Goal: Transaction & Acquisition: Purchase product/service

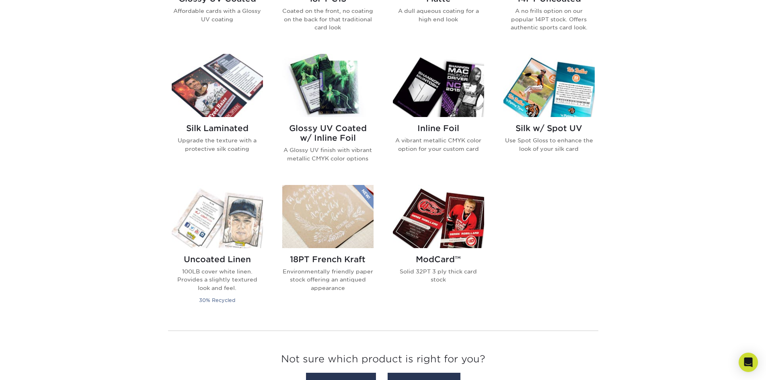
scroll to position [483, 0]
click at [341, 106] on img at bounding box center [327, 84] width 91 height 63
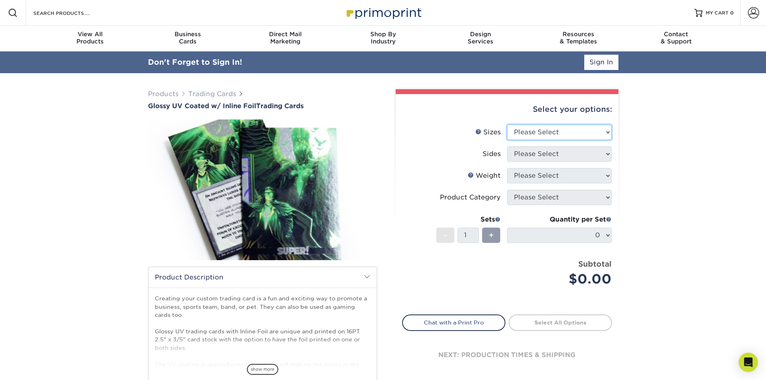
click at [569, 129] on select "Please Select 2.5" x 3.5"" at bounding box center [559, 132] width 105 height 15
select select "2.50x3.50"
click at [507, 125] on select "Please Select 2.5" x 3.5"" at bounding box center [559, 132] width 105 height 15
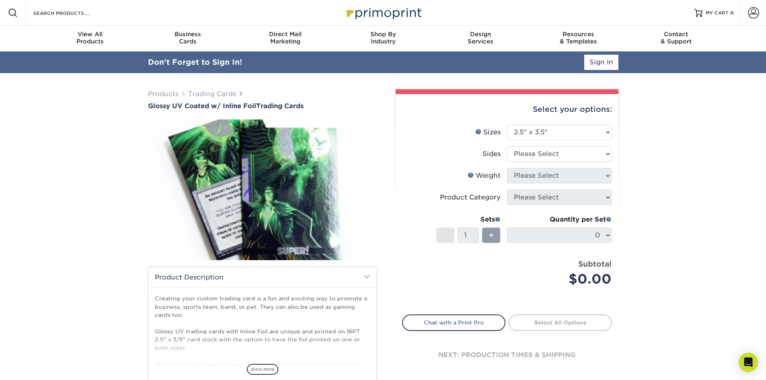
click at [558, 162] on li "Sides Please Select Print Both Sides - Foil Back Only Print Both Sides - Foil B…" at bounding box center [507, 157] width 209 height 22
click at [559, 156] on select "Please Select Print Both Sides - Foil Back Only Print Both Sides - Foil Both Si…" at bounding box center [559, 153] width 105 height 15
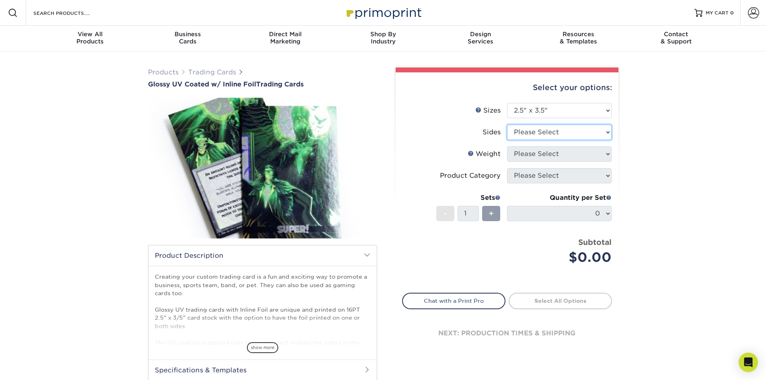
select select "34527644-b4fd-4ffb-9092-1318eefcd9d9"
click at [507, 125] on select "Please Select Print Both Sides - Foil Back Only Print Both Sides - Foil Both Si…" at bounding box center [559, 132] width 105 height 15
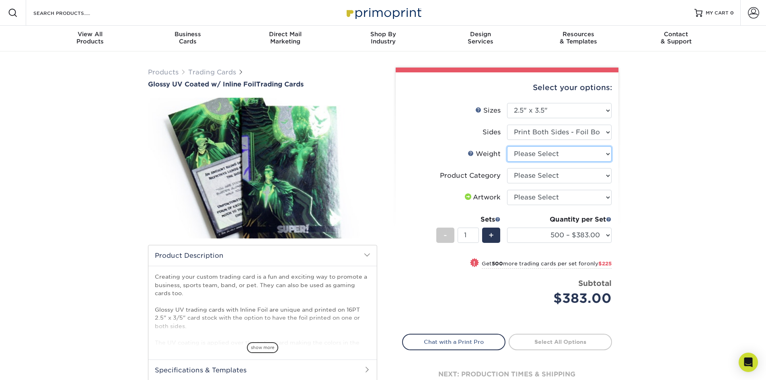
click at [563, 156] on select "Please Select 16PT" at bounding box center [559, 153] width 105 height 15
select select "16PT"
click at [507, 146] on select "Please Select 16PT" at bounding box center [559, 153] width 105 height 15
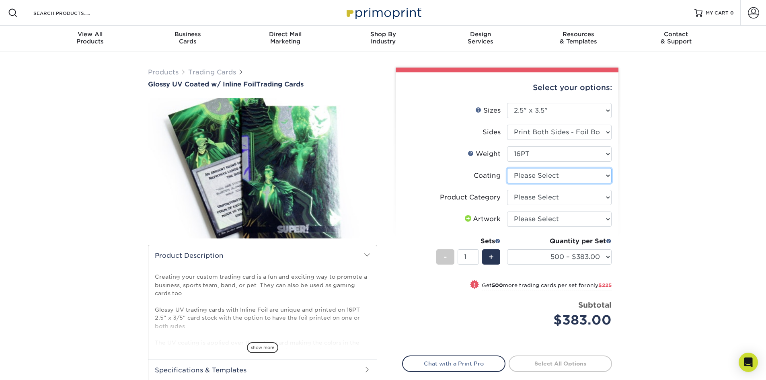
click at [543, 178] on select at bounding box center [559, 175] width 105 height 15
select select "ae367451-b2b8-45df-a344-0f05b6a12993"
click at [507, 168] on select at bounding box center [559, 175] width 105 height 15
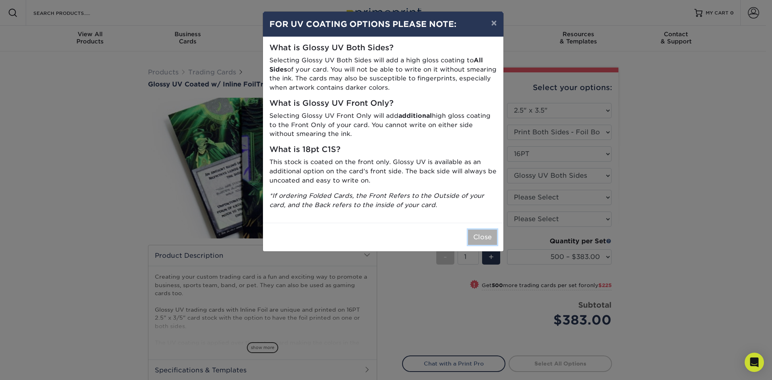
click at [483, 236] on button "Close" at bounding box center [482, 237] width 29 height 15
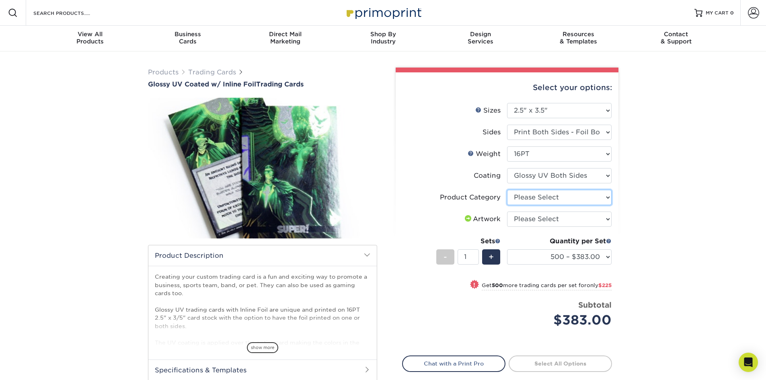
click at [577, 195] on select "Please Select Trading Cards" at bounding box center [559, 197] width 105 height 15
select select "c2f9bce9-36c2-409d-b101-c29d9d031e18"
click at [507, 190] on select "Please Select Trading Cards" at bounding box center [559, 197] width 105 height 15
click at [551, 217] on select "Please Select I will upload files I need a design - $100" at bounding box center [559, 219] width 105 height 15
select select "upload"
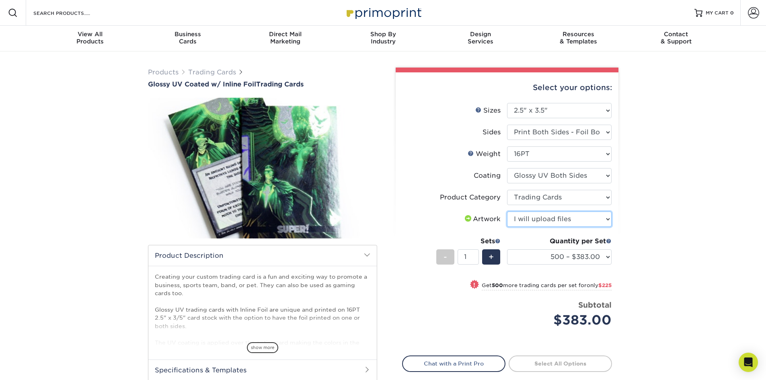
click at [507, 212] on select "Please Select I will upload files I need a design - $100" at bounding box center [559, 219] width 105 height 15
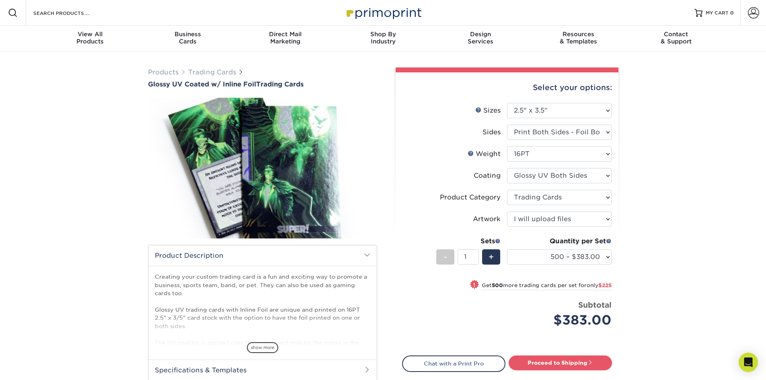
click at [657, 184] on div "Products Trading Cards Glossy UV Coated w/ Inline Foil Trading Cards /" at bounding box center [383, 253] width 766 height 404
click at [166, 73] on link "Products" at bounding box center [163, 72] width 31 height 8
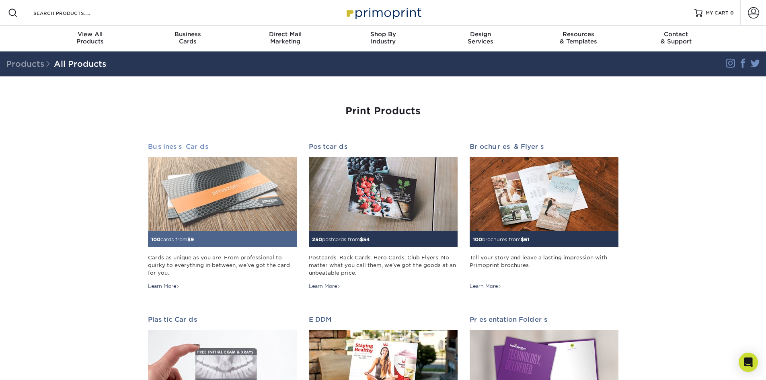
click at [222, 186] on img at bounding box center [222, 194] width 149 height 74
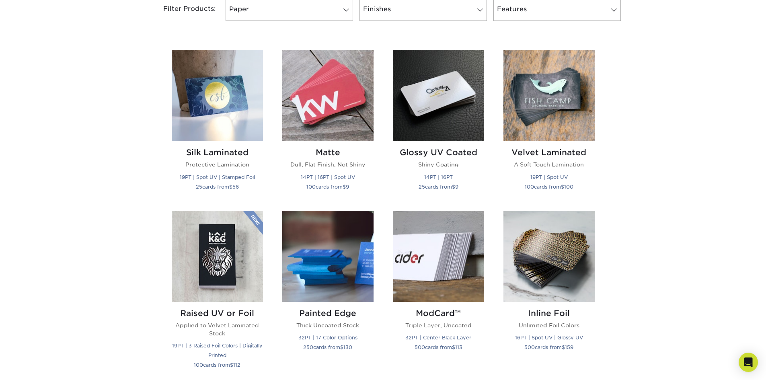
scroll to position [362, 0]
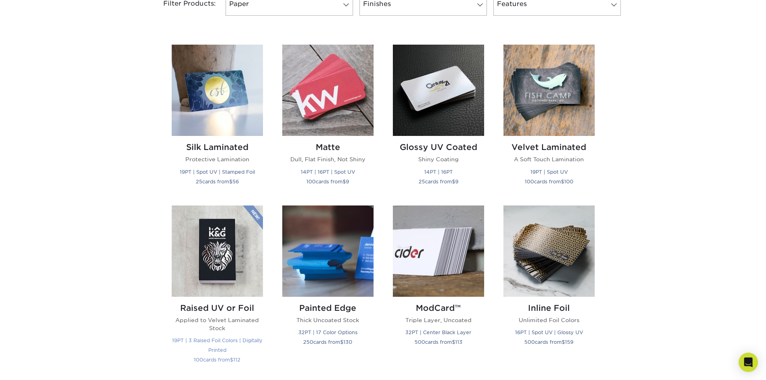
click at [195, 246] on img at bounding box center [217, 250] width 91 height 91
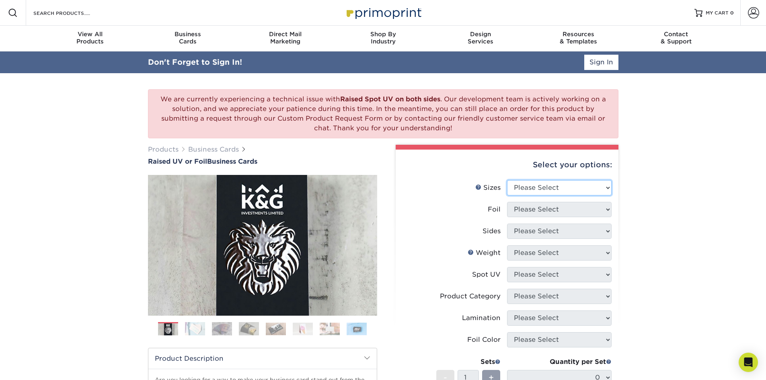
click at [547, 184] on select "Please Select 2" x 3.5" - Standard" at bounding box center [559, 187] width 105 height 15
select select "2.00x3.50"
click at [507, 180] on select "Please Select 2" x 3.5" - Standard" at bounding box center [559, 187] width 105 height 15
click at [531, 210] on select "Please Select No Yes" at bounding box center [559, 209] width 105 height 15
select select "0"
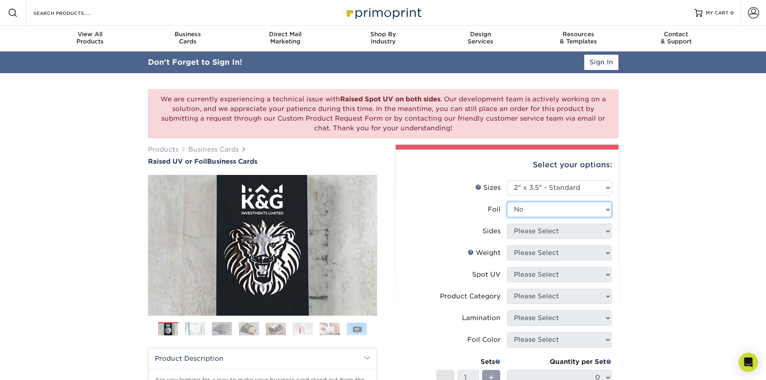
click at [507, 202] on select "Please Select No Yes" at bounding box center [559, 209] width 105 height 15
drag, startPoint x: 540, startPoint y: 210, endPoint x: 540, endPoint y: 215, distance: 5.6
click at [540, 210] on select "Please Select No Yes" at bounding box center [559, 209] width 105 height 15
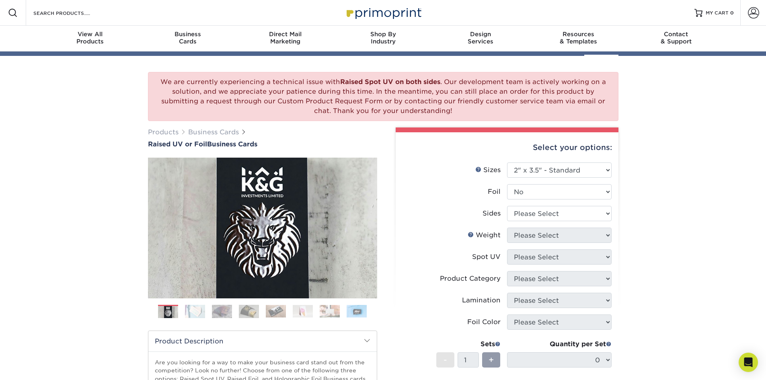
click at [528, 241] on li "Weight Help Weight Please Select 16PT" at bounding box center [507, 239] width 209 height 22
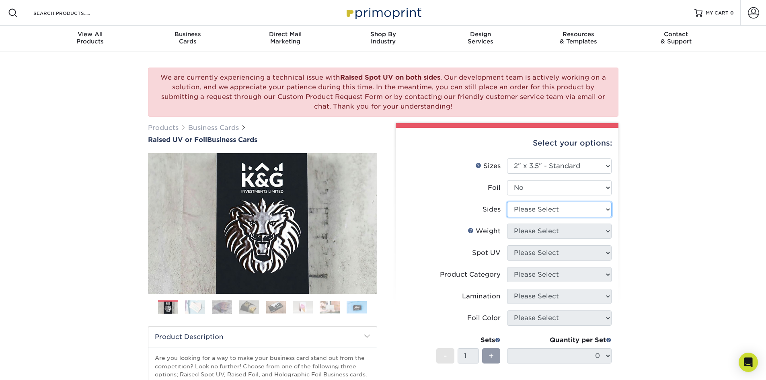
click at [532, 209] on select "Please Select Print Both Sides Print Front Only" at bounding box center [559, 209] width 105 height 15
select select "13abbda7-1d64-4f25-8bb2-c179b224825d"
click at [507, 202] on select "Please Select Print Both Sides Print Front Only" at bounding box center [559, 209] width 105 height 15
click at [550, 234] on select "Please Select 16PT" at bounding box center [559, 231] width 105 height 15
select select "16PT"
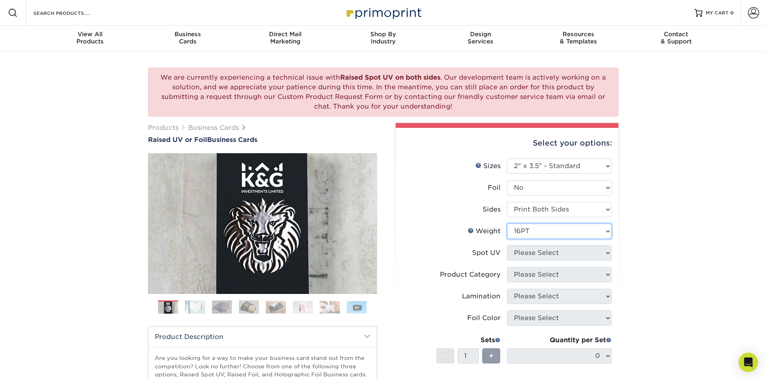
click at [507, 224] on select "Please Select 16PT" at bounding box center [559, 231] width 105 height 15
click at [543, 252] on select "Please Select No Spot UV Front Only" at bounding box center [559, 252] width 105 height 15
select select "1"
click at [507, 245] on select "Please Select No Spot UV Front Only" at bounding box center [559, 252] width 105 height 15
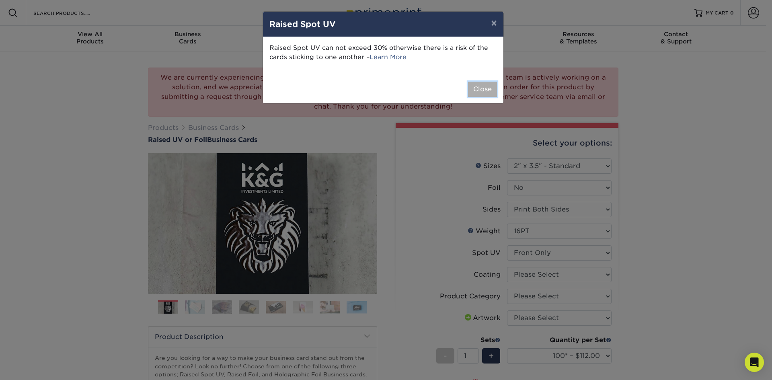
click at [485, 88] on button "Close" at bounding box center [482, 89] width 29 height 15
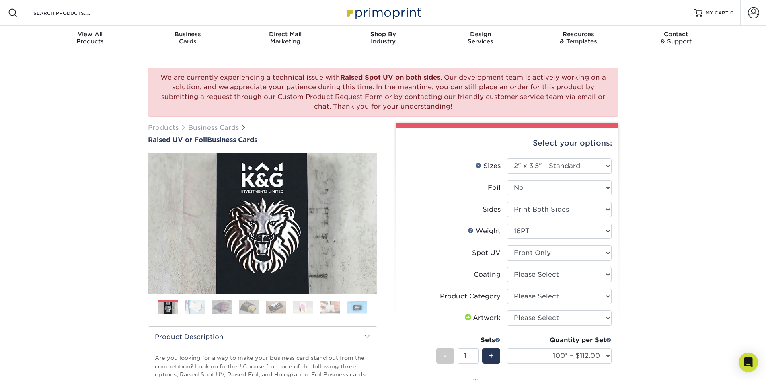
drag, startPoint x: 684, startPoint y: 182, endPoint x: 588, endPoint y: 251, distance: 118.7
click at [684, 182] on div "We are currently experiencing a technical issue with Raised Spot UV on both sid…" at bounding box center [383, 307] width 766 height 513
click at [549, 275] on select at bounding box center [559, 274] width 105 height 15
select select "3e7618de-abca-4bda-9f97-8b9129e913d8"
click at [507, 267] on select at bounding box center [559, 274] width 105 height 15
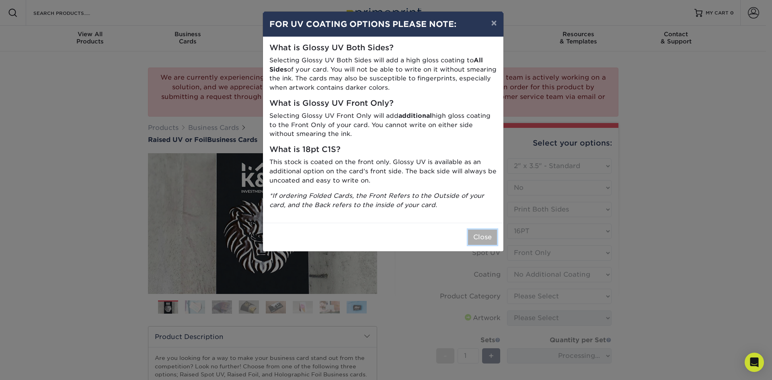
click at [485, 234] on button "Close" at bounding box center [482, 237] width 29 height 15
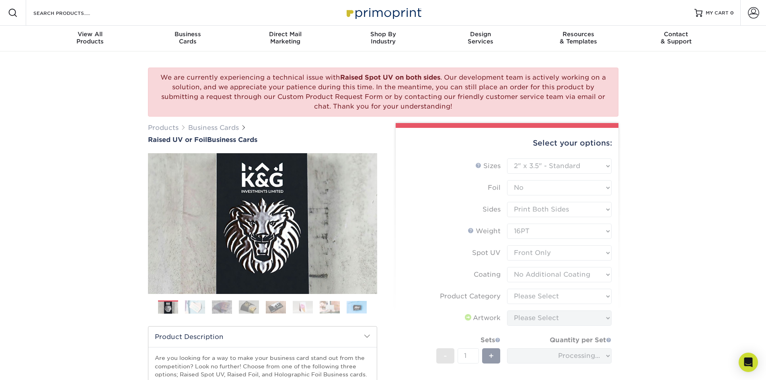
click at [542, 296] on form "Sizes Help Sizes Please Select 2" x 3.5" - Standard Foil Please Select" at bounding box center [507, 291] width 210 height 267
click at [651, 226] on div "We are currently experiencing a technical issue with Raised Spot UV on both sid…" at bounding box center [383, 297] width 766 height 493
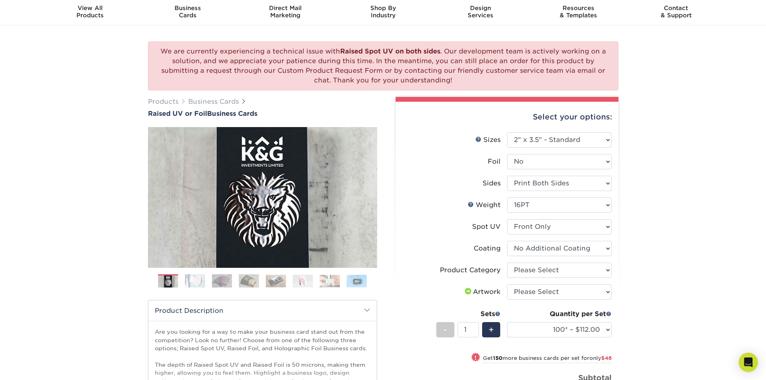
scroll to position [40, 0]
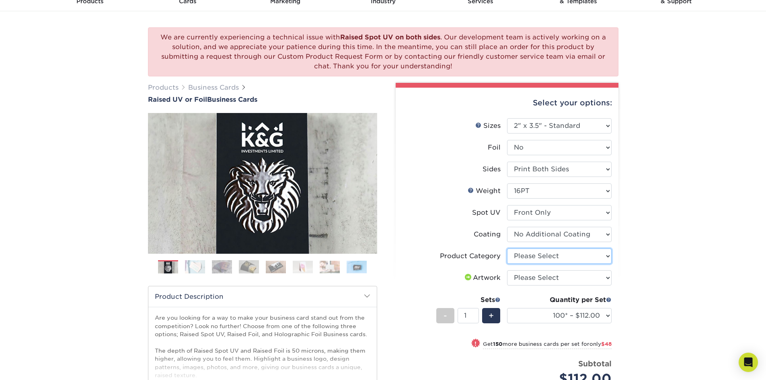
click at [542, 250] on select "Please Select Business Cards" at bounding box center [559, 256] width 105 height 15
select select "3b5148f1-0588-4f88-a218-97bcfdce65c1"
click at [507, 249] on select "Please Select Business Cards" at bounding box center [559, 256] width 105 height 15
click at [536, 275] on select "Please Select I will upload files I need a design - $100" at bounding box center [559, 277] width 105 height 15
select select "upload"
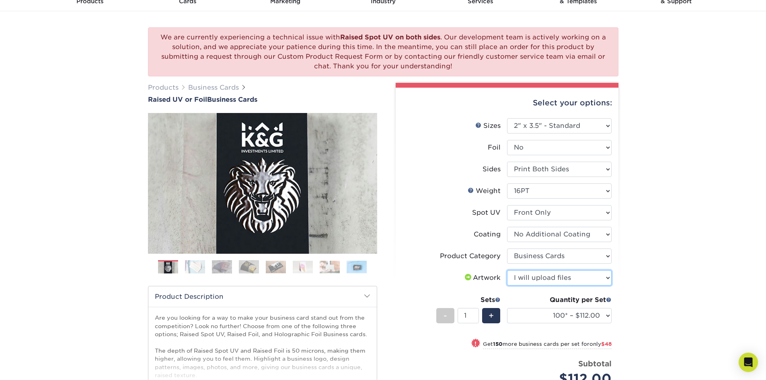
click at [507, 270] on select "Please Select I will upload files I need a design - $100" at bounding box center [559, 277] width 105 height 15
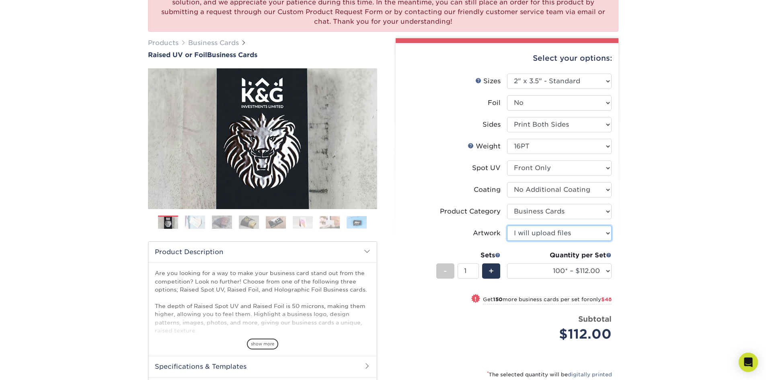
scroll to position [80, 0]
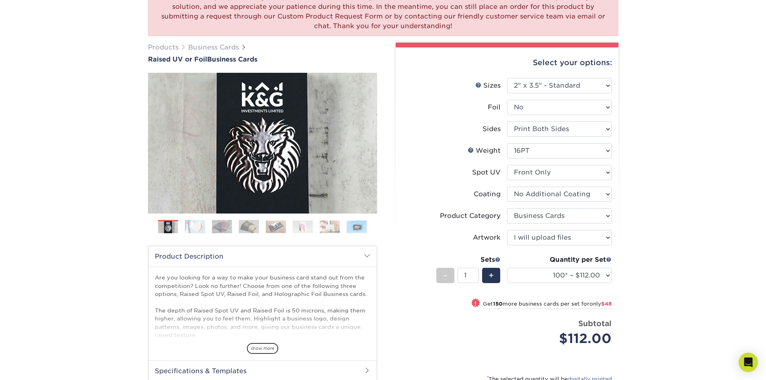
drag, startPoint x: 185, startPoint y: 230, endPoint x: 195, endPoint y: 229, distance: 9.7
click at [185, 230] on img at bounding box center [195, 227] width 20 height 14
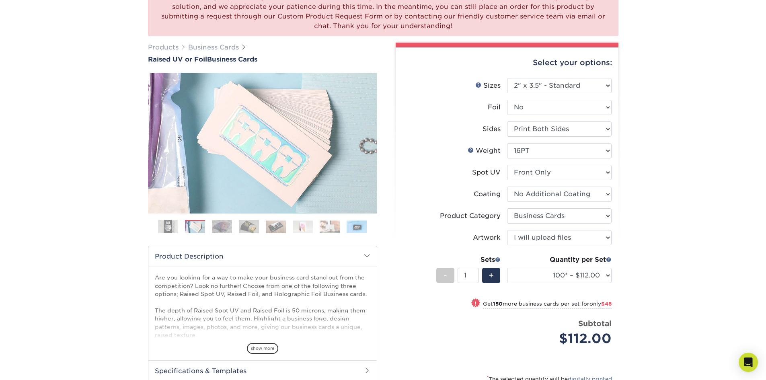
click at [225, 224] on img at bounding box center [222, 227] width 20 height 14
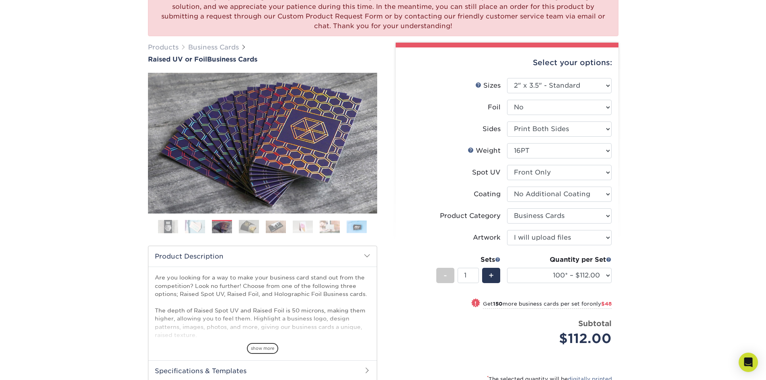
click at [263, 228] on ol at bounding box center [262, 229] width 229 height 19
click at [254, 225] on img at bounding box center [249, 227] width 20 height 14
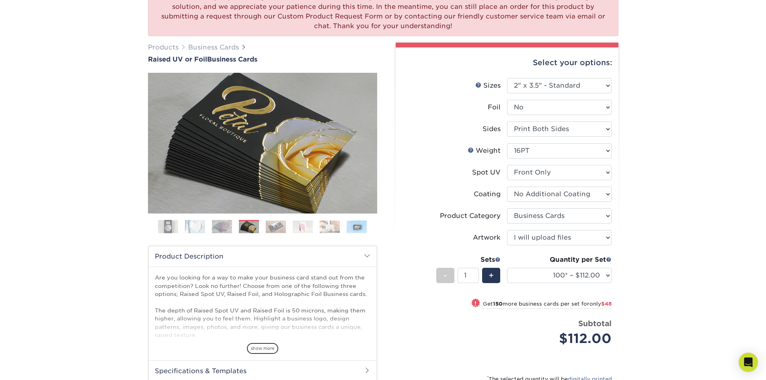
click at [276, 225] on img at bounding box center [276, 226] width 20 height 12
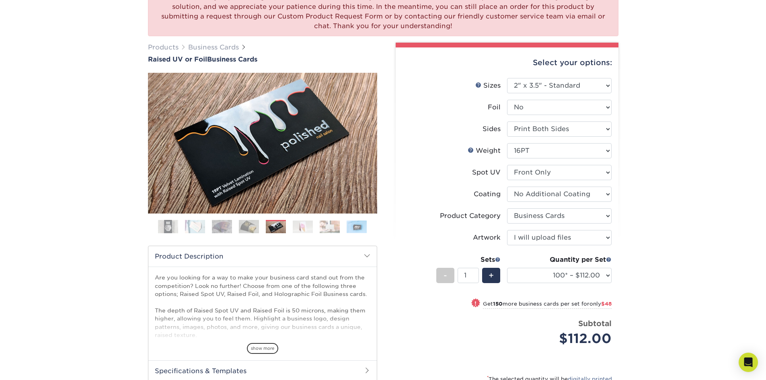
click at [308, 225] on img at bounding box center [303, 226] width 20 height 12
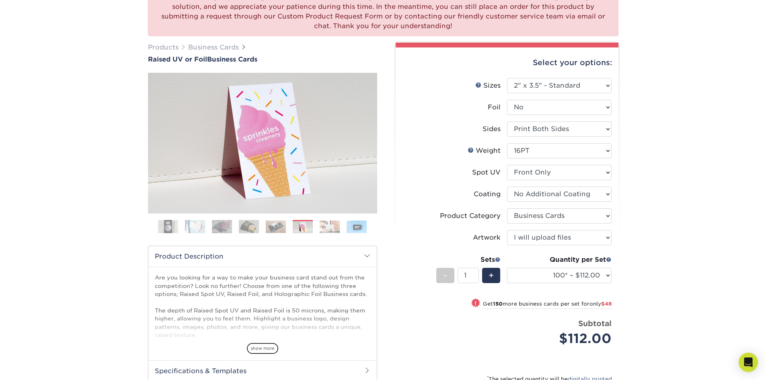
click at [337, 227] on img at bounding box center [330, 226] width 20 height 12
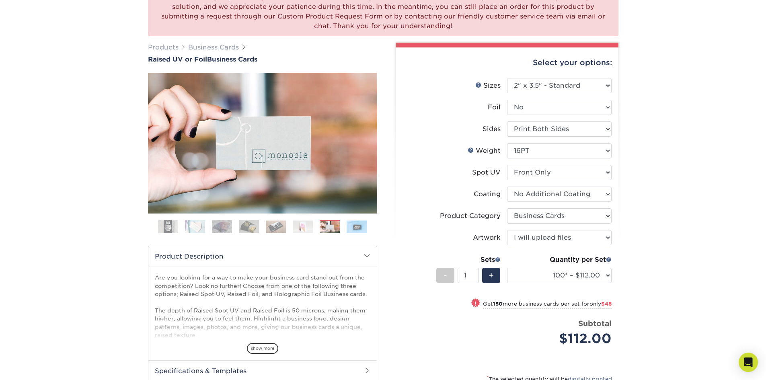
click at [355, 227] on img at bounding box center [357, 226] width 20 height 12
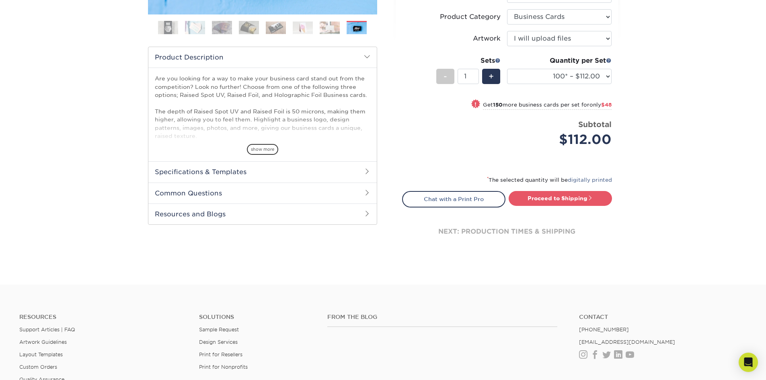
scroll to position [282, 0]
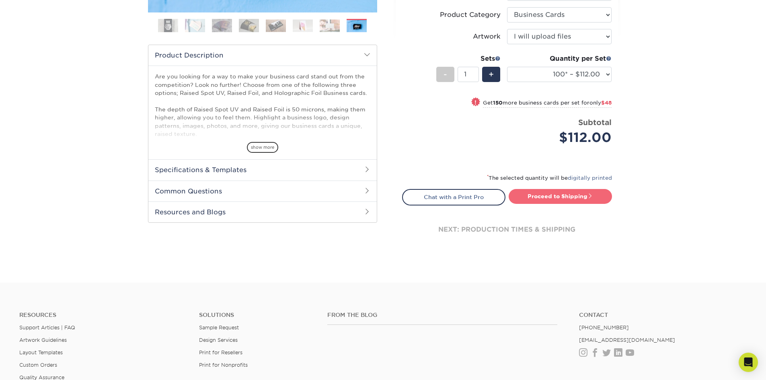
click at [563, 192] on link "Proceed to Shipping" at bounding box center [560, 196] width 103 height 14
type input "Set 1"
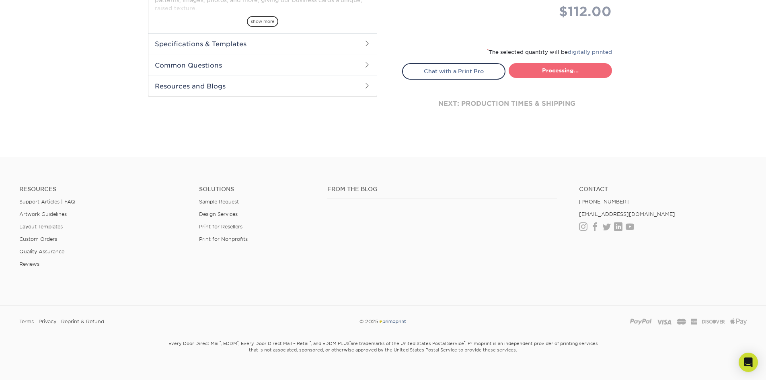
select select "52069502-5f9e-478c-8054-338319a33c46"
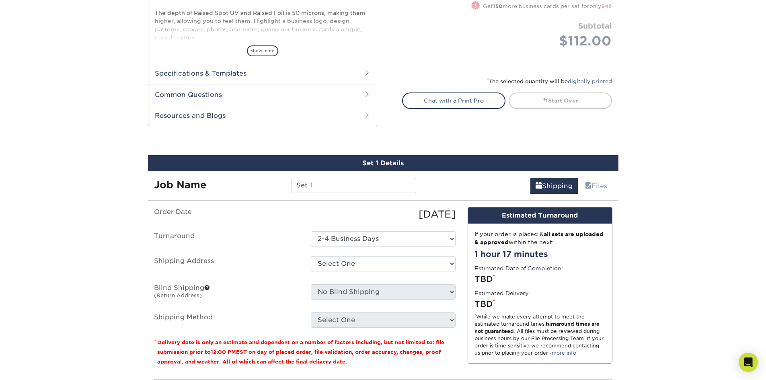
scroll to position [251, 0]
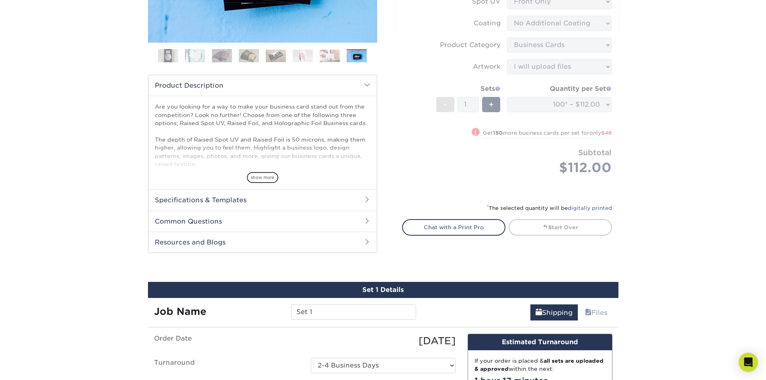
click at [664, 143] on div "We are currently experiencing a technical issue with Raised Spot UV on both sid…" at bounding box center [383, 173] width 766 height 747
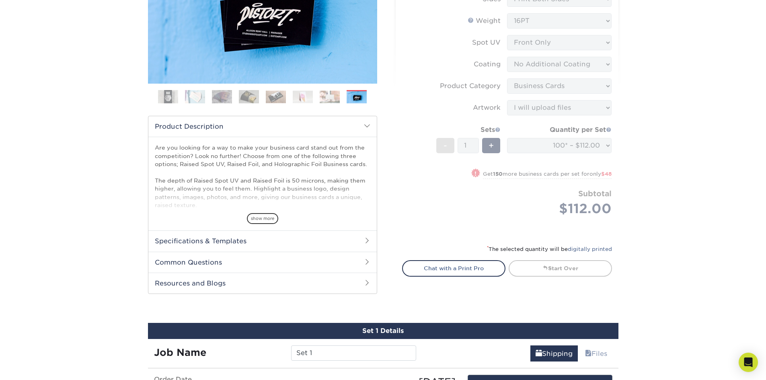
scroll to position [171, 0]
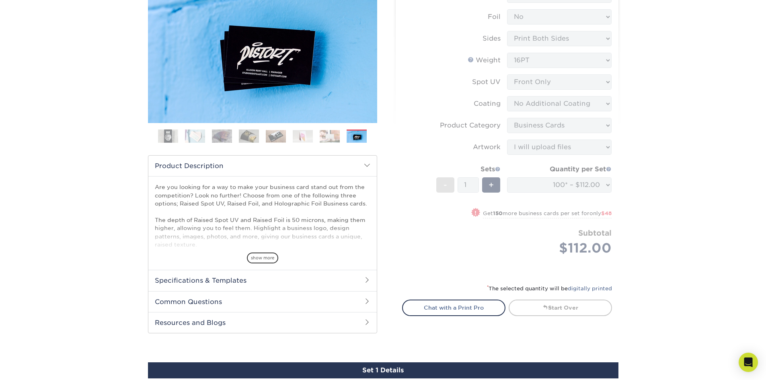
click at [655, 152] on div "We are currently experiencing a technical issue with Raised Spot UV on both sid…" at bounding box center [383, 254] width 766 height 747
click at [612, 279] on div "Select your options: Sizes Help Sizes Please Select 2" x 3.5" - Standard Foil P…" at bounding box center [507, 140] width 223 height 366
